Goal: Information Seeking & Learning: Compare options

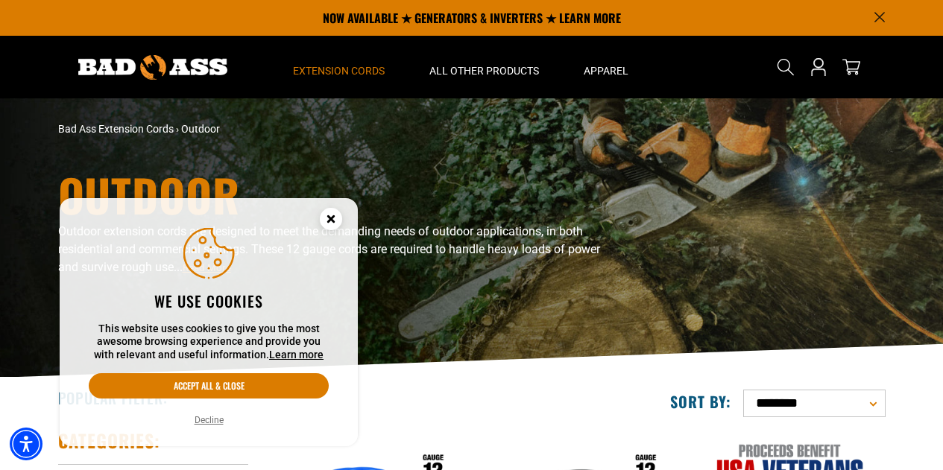
click at [335, 229] on icon "Cookie Consent" at bounding box center [330, 221] width 45 height 45
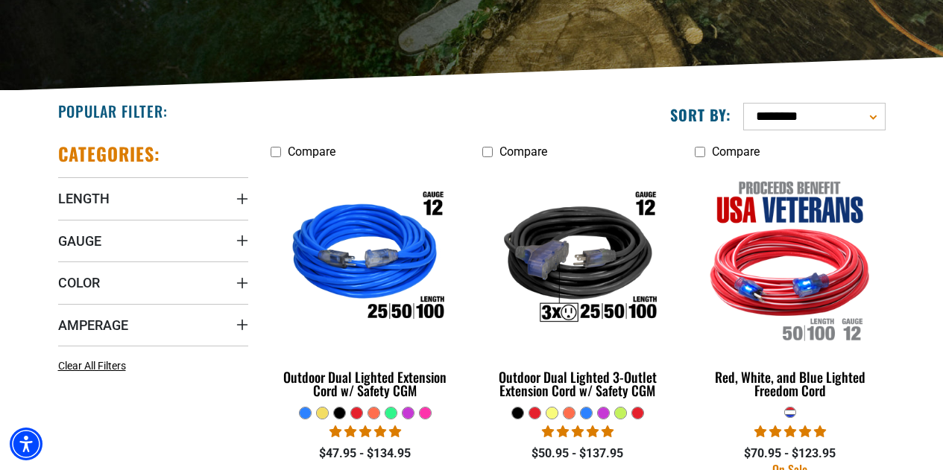
scroll to position [286, 0]
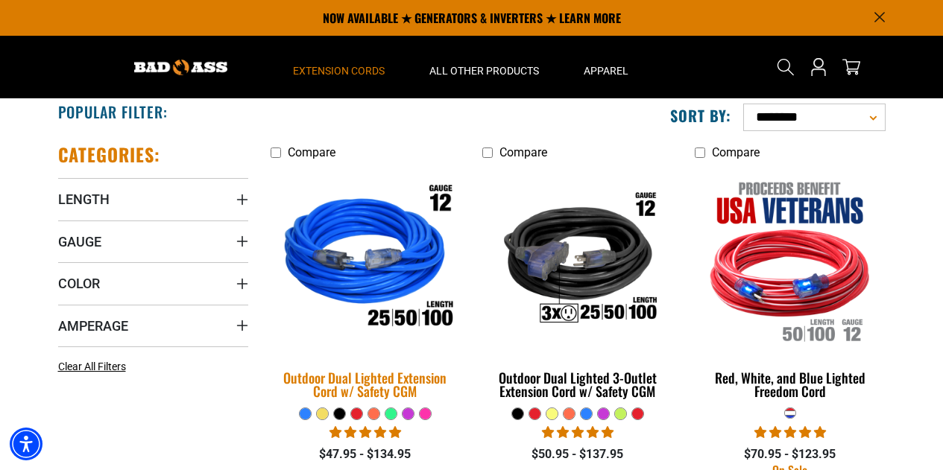
click at [393, 379] on div "Outdoor Dual Lighted Extension Cord w/ Safety CGM" at bounding box center [365, 384] width 190 height 27
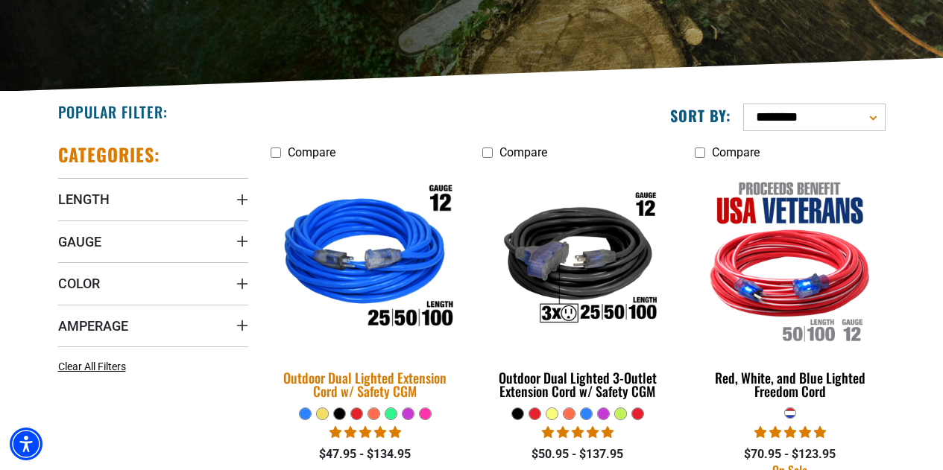
click at [373, 388] on div "Outdoor Dual Lighted Extension Cord w/ Safety CGM" at bounding box center [365, 384] width 190 height 27
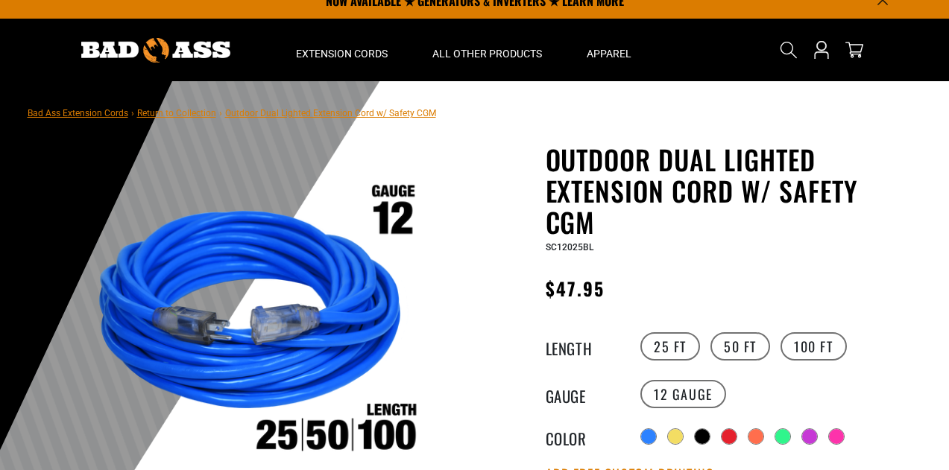
scroll to position [63, 0]
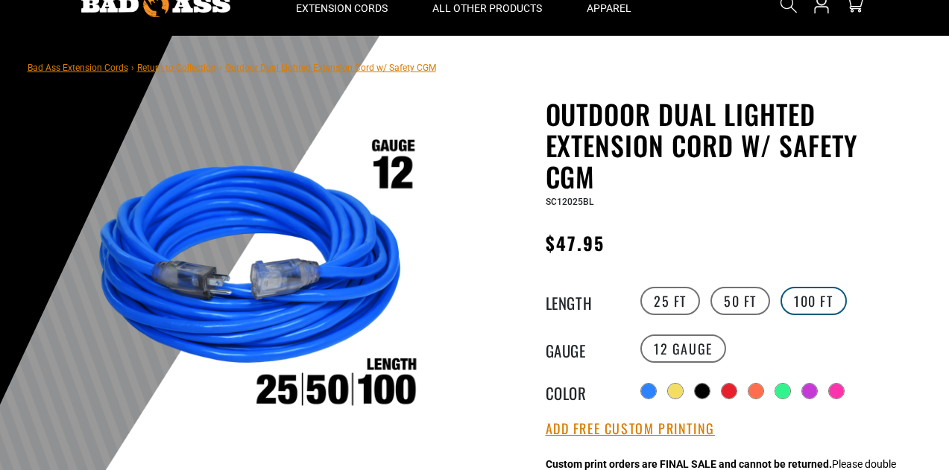
click at [814, 306] on label "100 FT" at bounding box center [813, 301] width 66 height 28
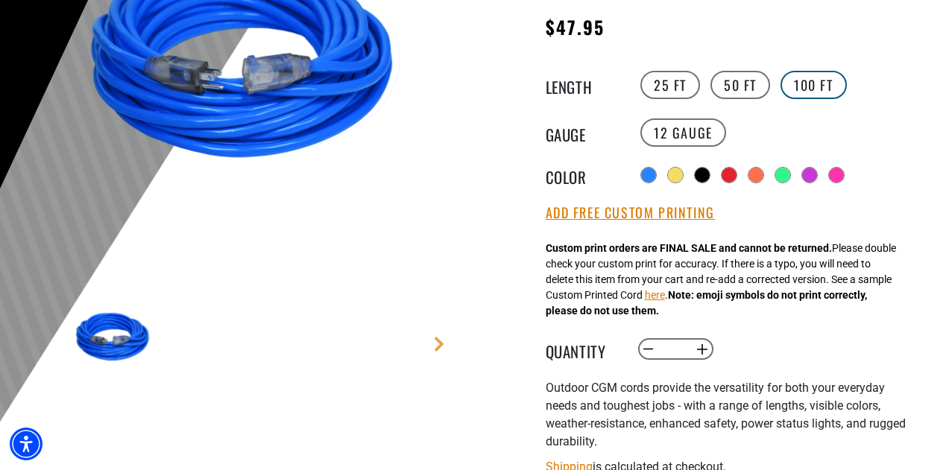
scroll to position [281, 0]
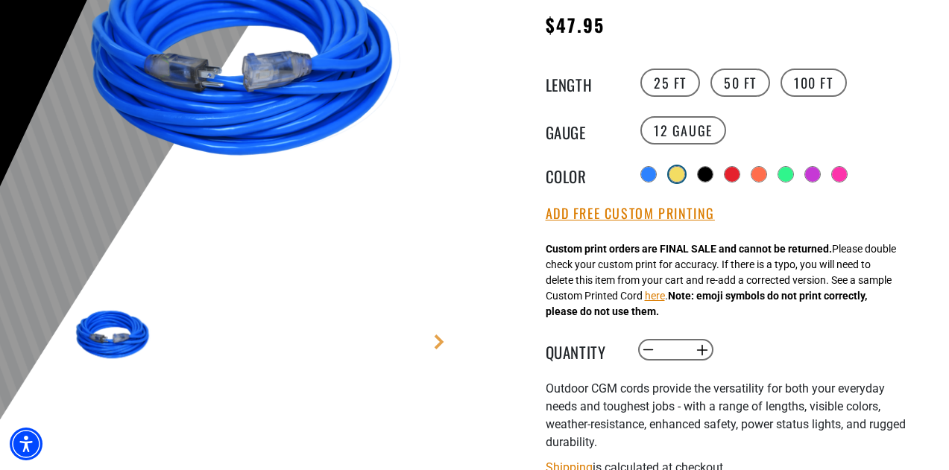
click at [676, 171] on div at bounding box center [676, 174] width 15 height 15
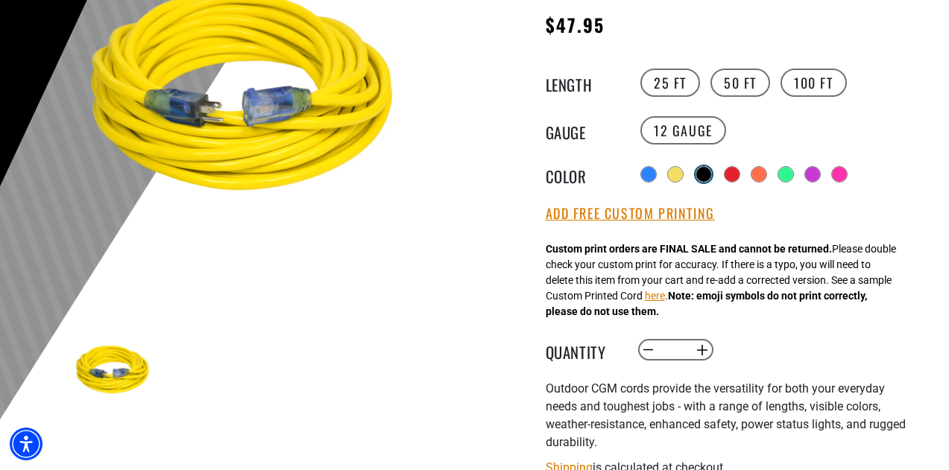
click at [711, 171] on div at bounding box center [703, 174] width 15 height 15
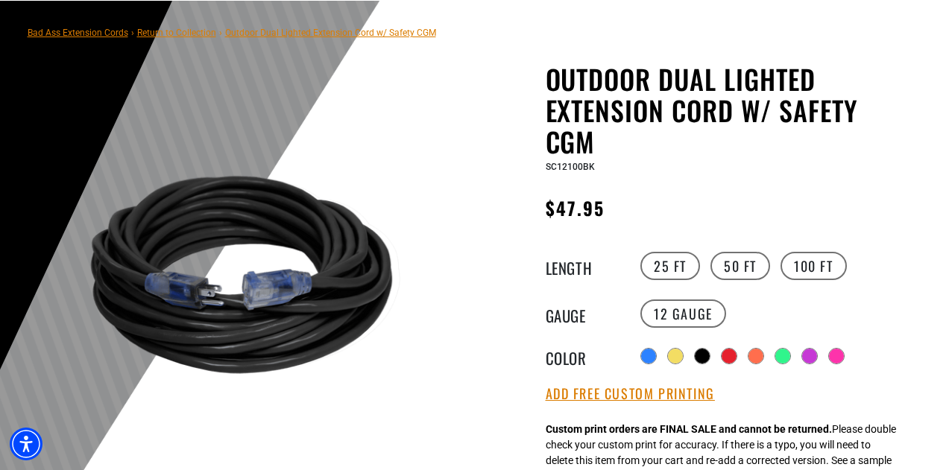
scroll to position [98, 0]
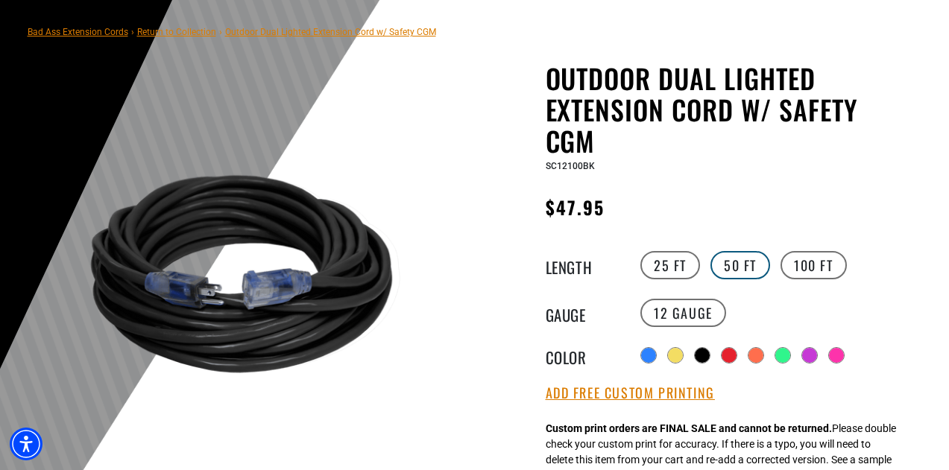
click at [723, 263] on label "50 FT" at bounding box center [740, 265] width 60 height 28
click at [673, 262] on label "25 FT" at bounding box center [670, 265] width 60 height 28
click at [793, 267] on label "100 FT" at bounding box center [813, 265] width 66 height 28
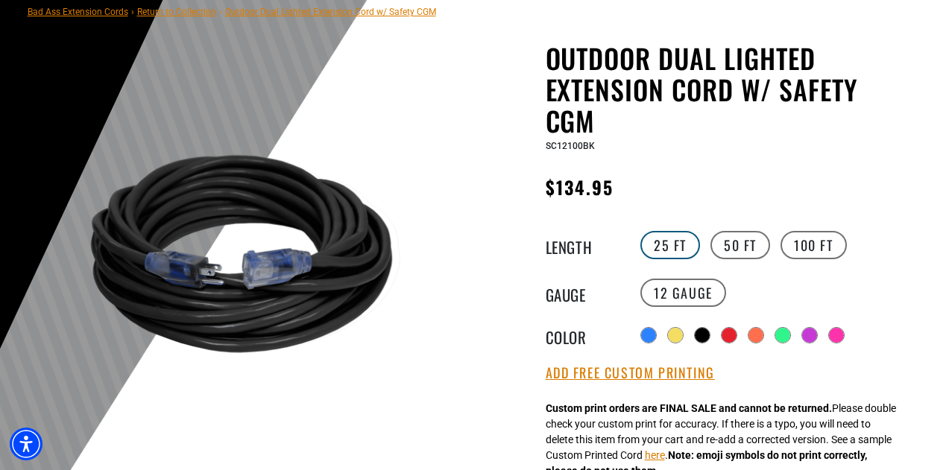
scroll to position [121, 0]
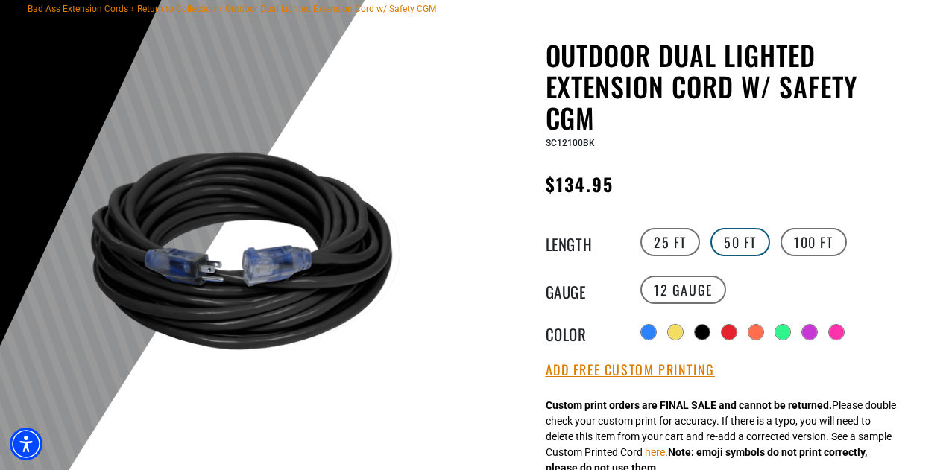
click at [735, 241] on label "50 FT" at bounding box center [740, 242] width 60 height 28
click at [817, 241] on label "100 FT" at bounding box center [813, 242] width 66 height 28
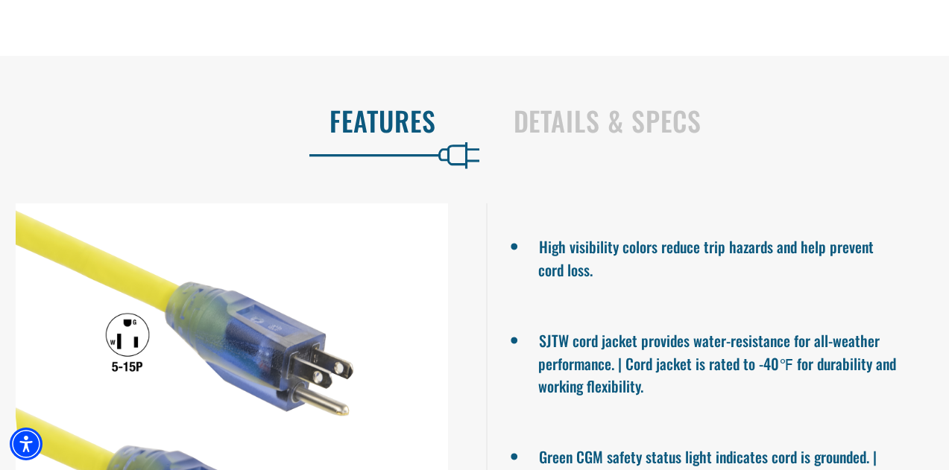
scroll to position [966, 0]
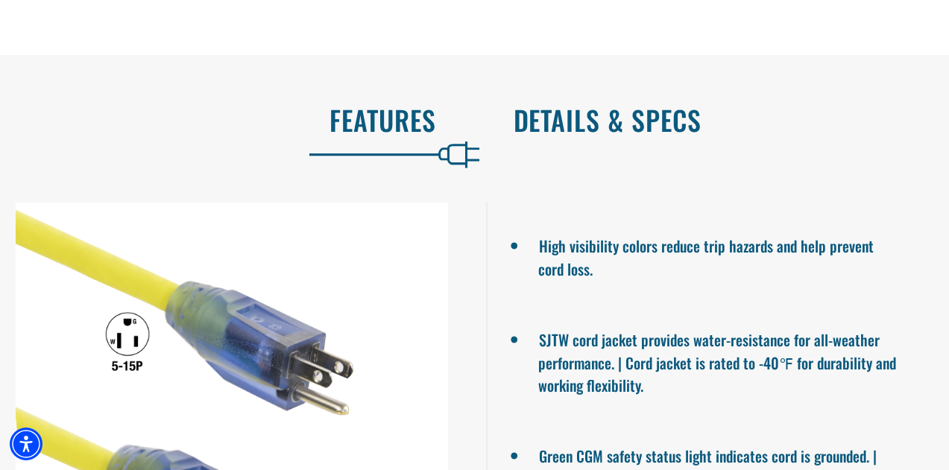
click at [607, 124] on h2 "Details & Specs" at bounding box center [715, 119] width 405 height 31
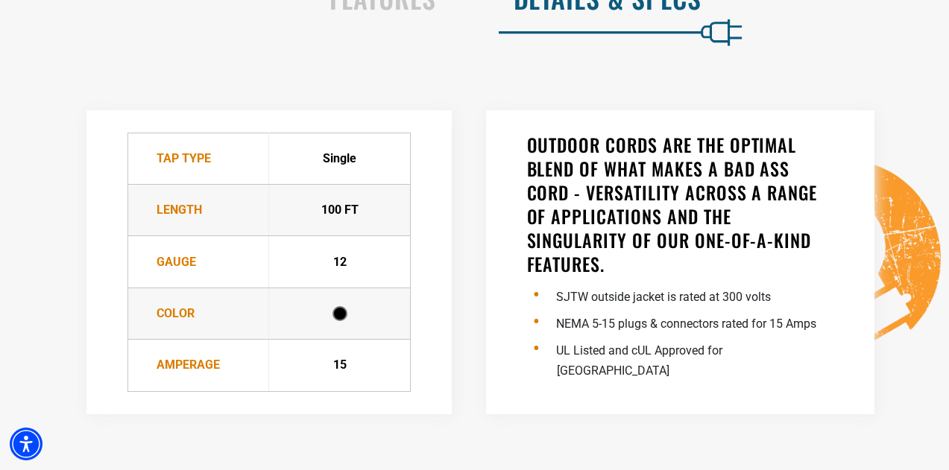
scroll to position [1183, 0]
